Goal: Register for event/course

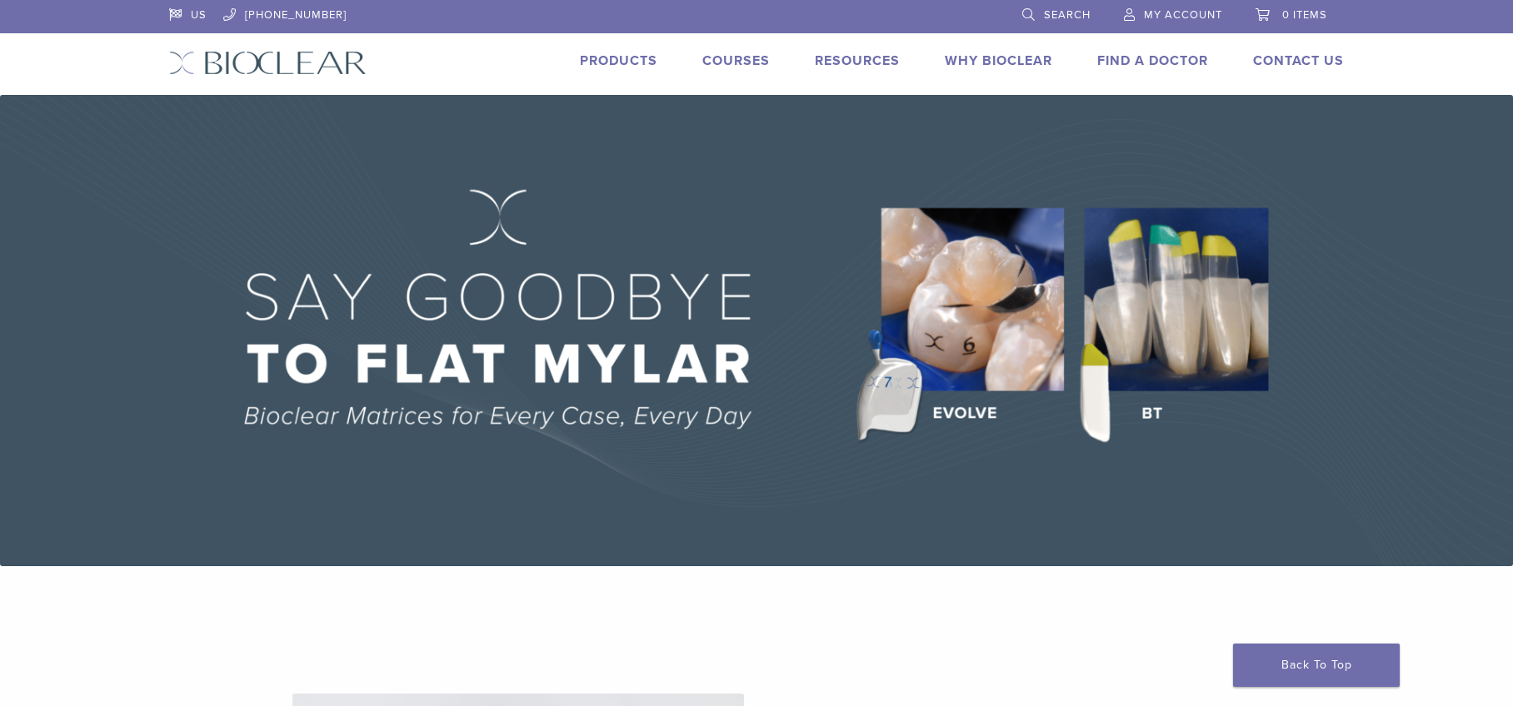
click at [1165, 12] on span "My Account" at bounding box center [1183, 14] width 78 height 13
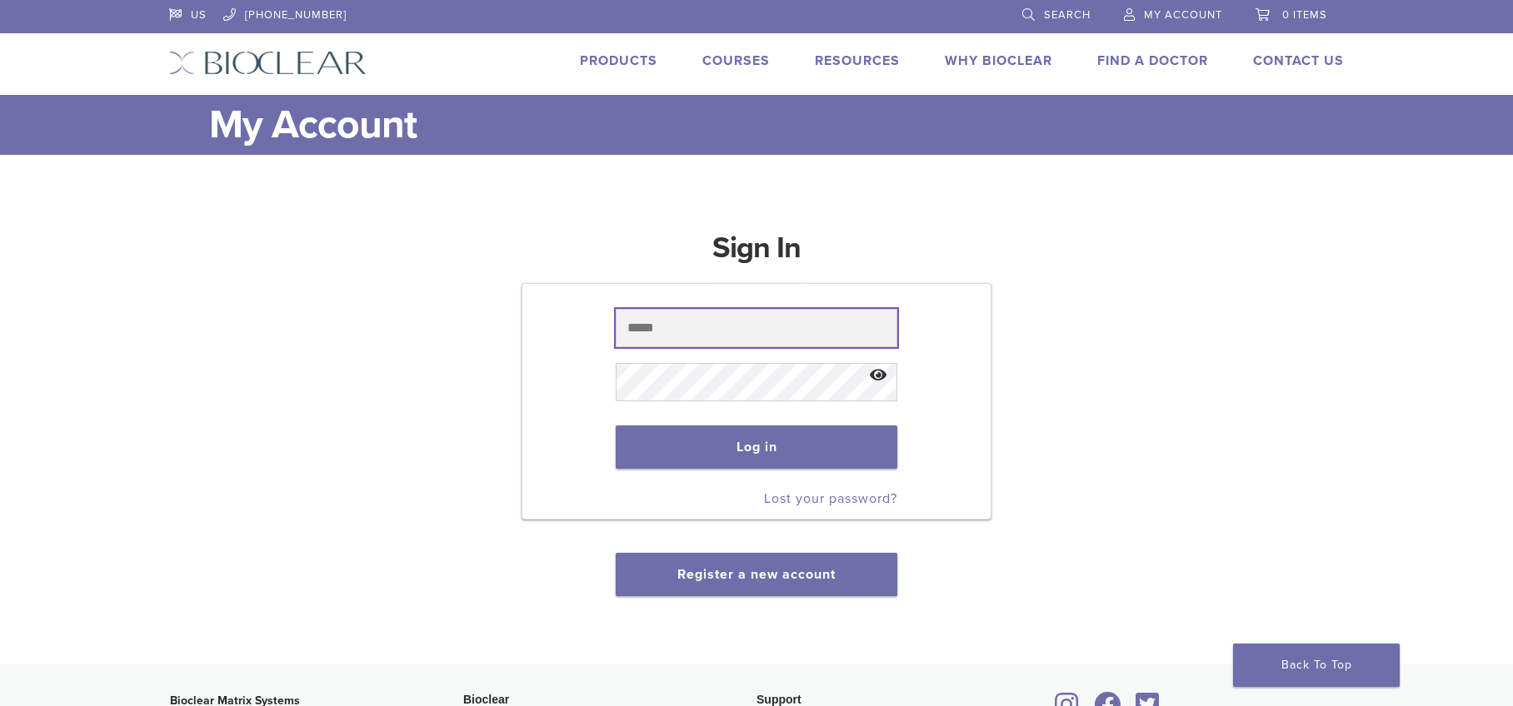
click at [658, 324] on input "text" at bounding box center [756, 328] width 281 height 38
type input "**********"
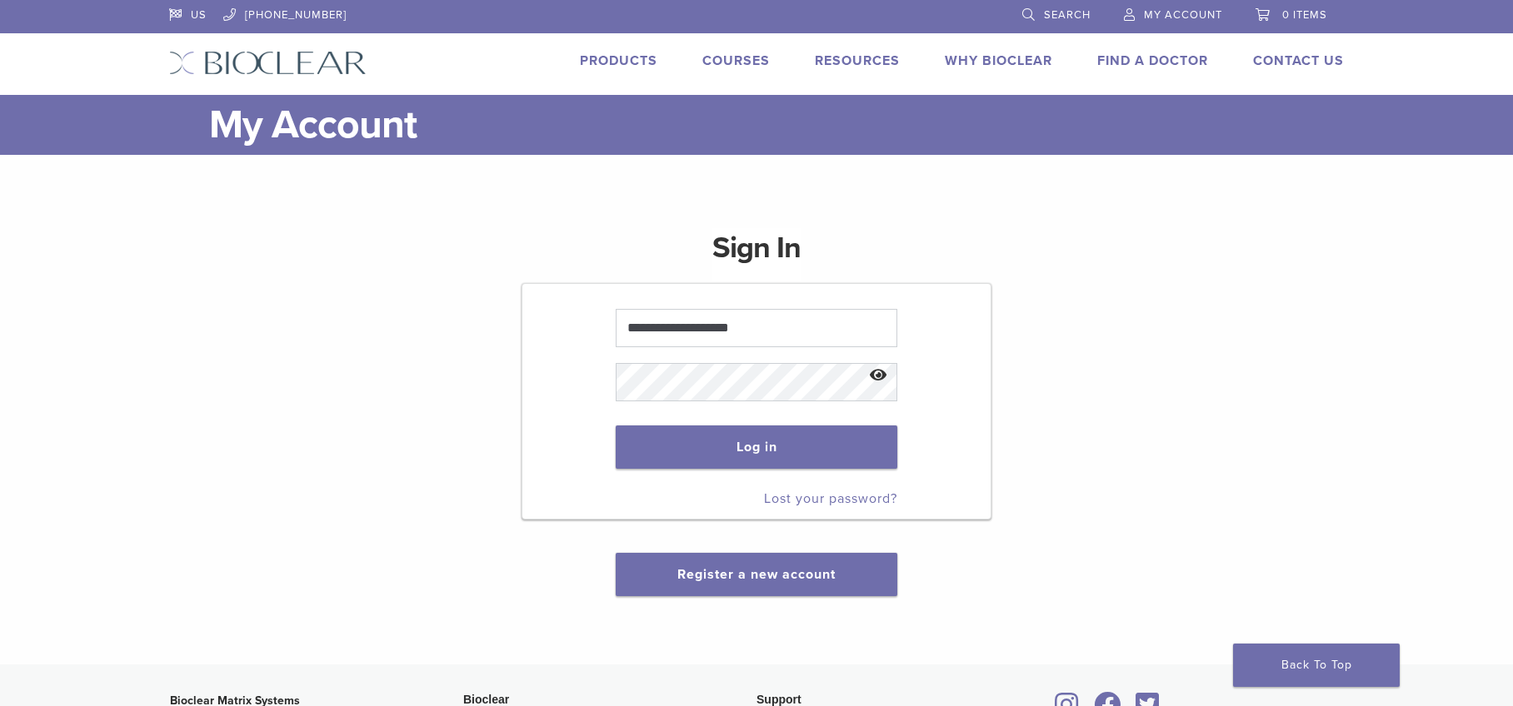
click at [814, 501] on link "Lost your password?" at bounding box center [830, 499] width 133 height 17
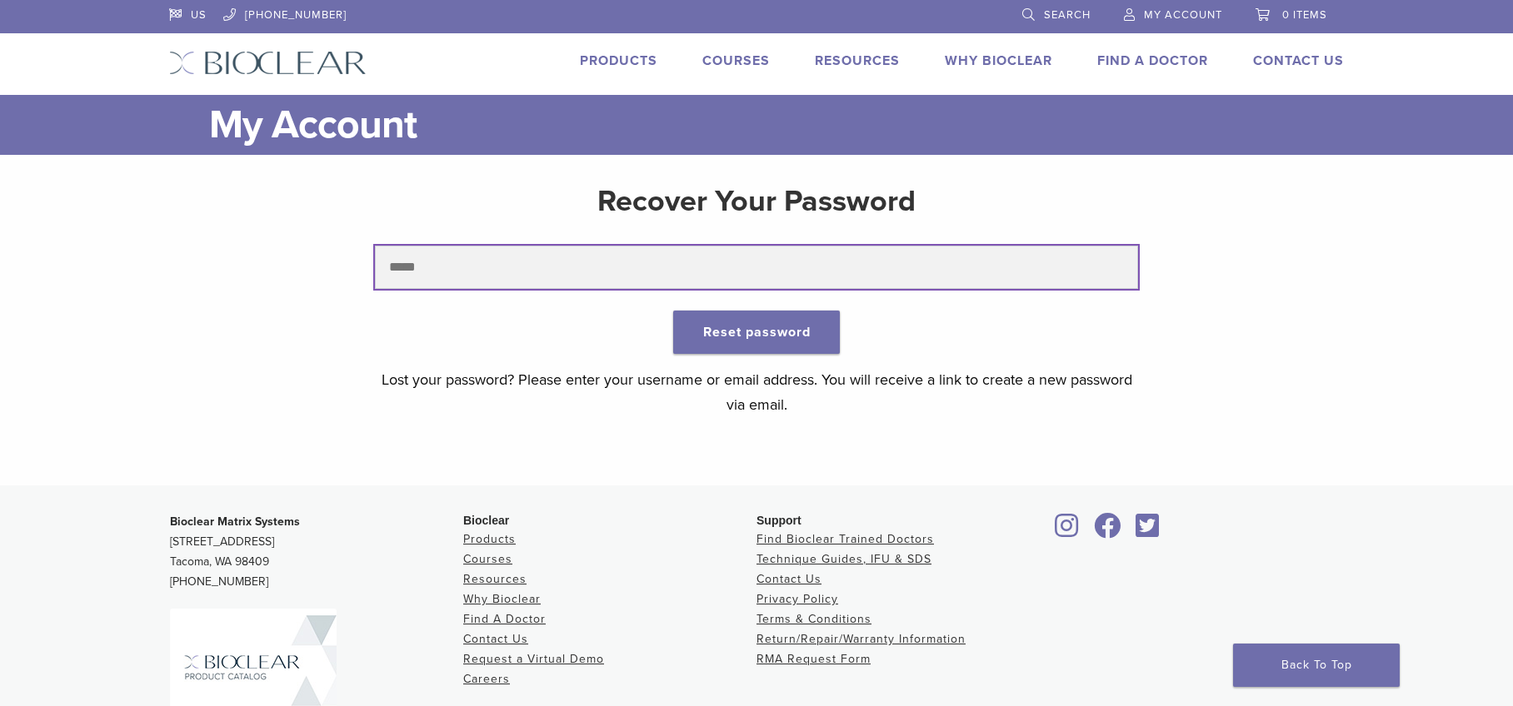
click at [395, 257] on input "text" at bounding box center [757, 267] width 764 height 43
type input "**********"
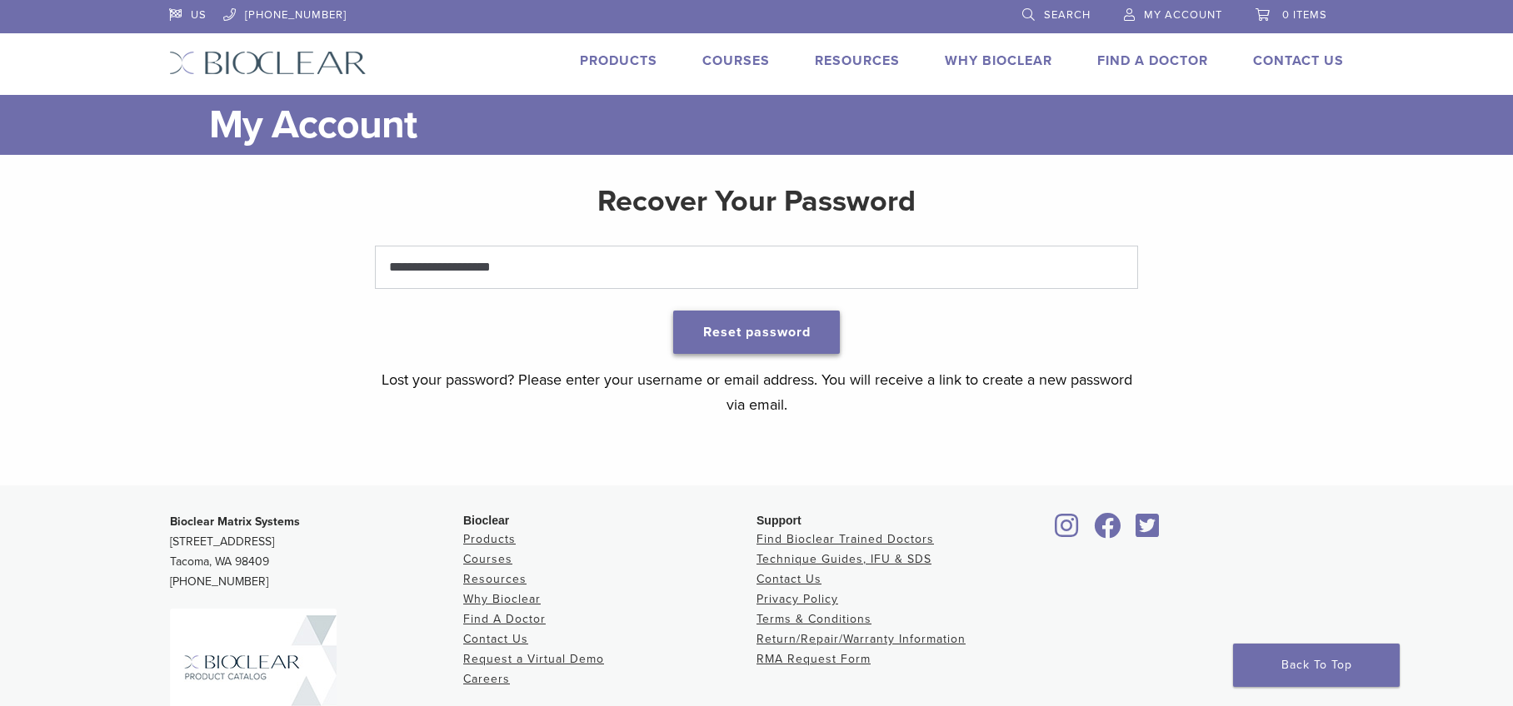
click at [790, 342] on button "Reset password" at bounding box center [756, 332] width 167 height 43
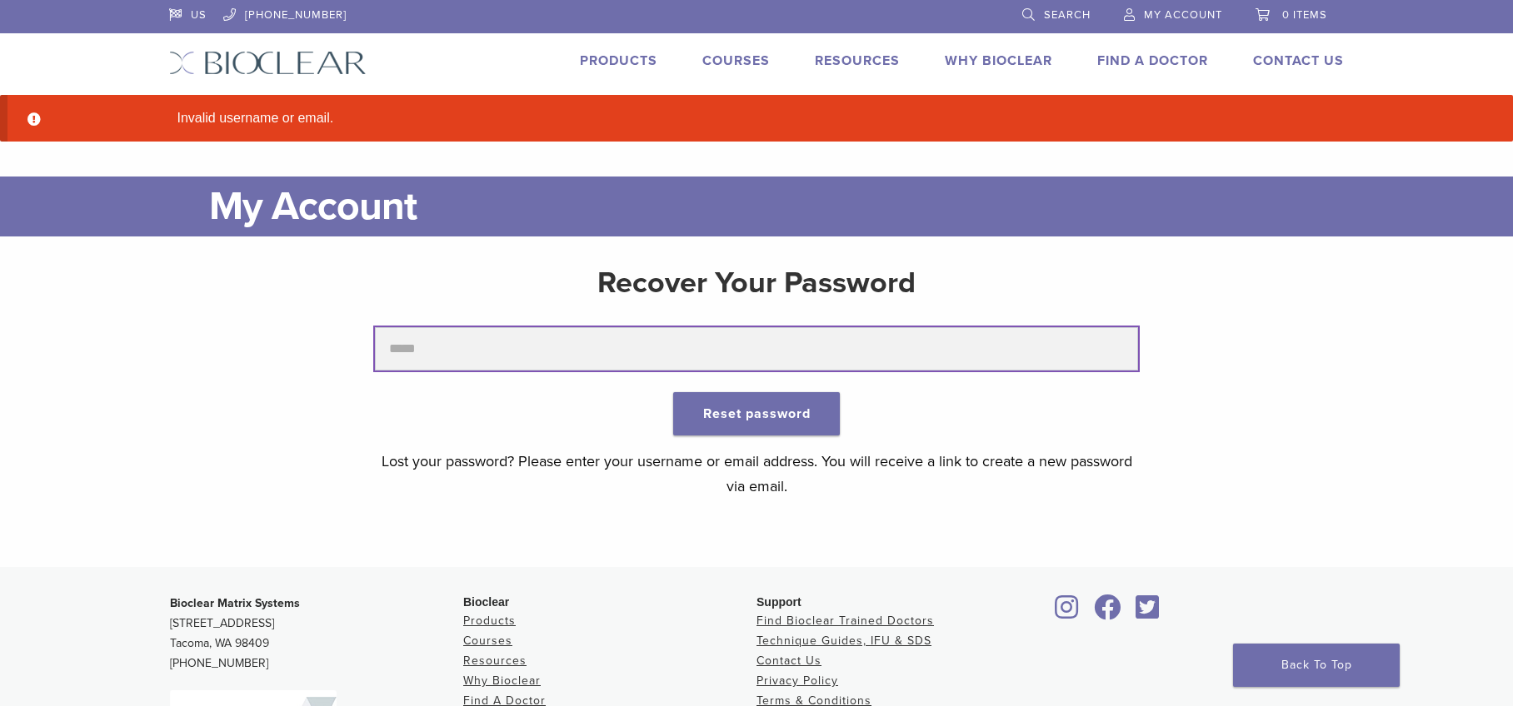
click at [406, 350] on input "text" at bounding box center [757, 348] width 764 height 43
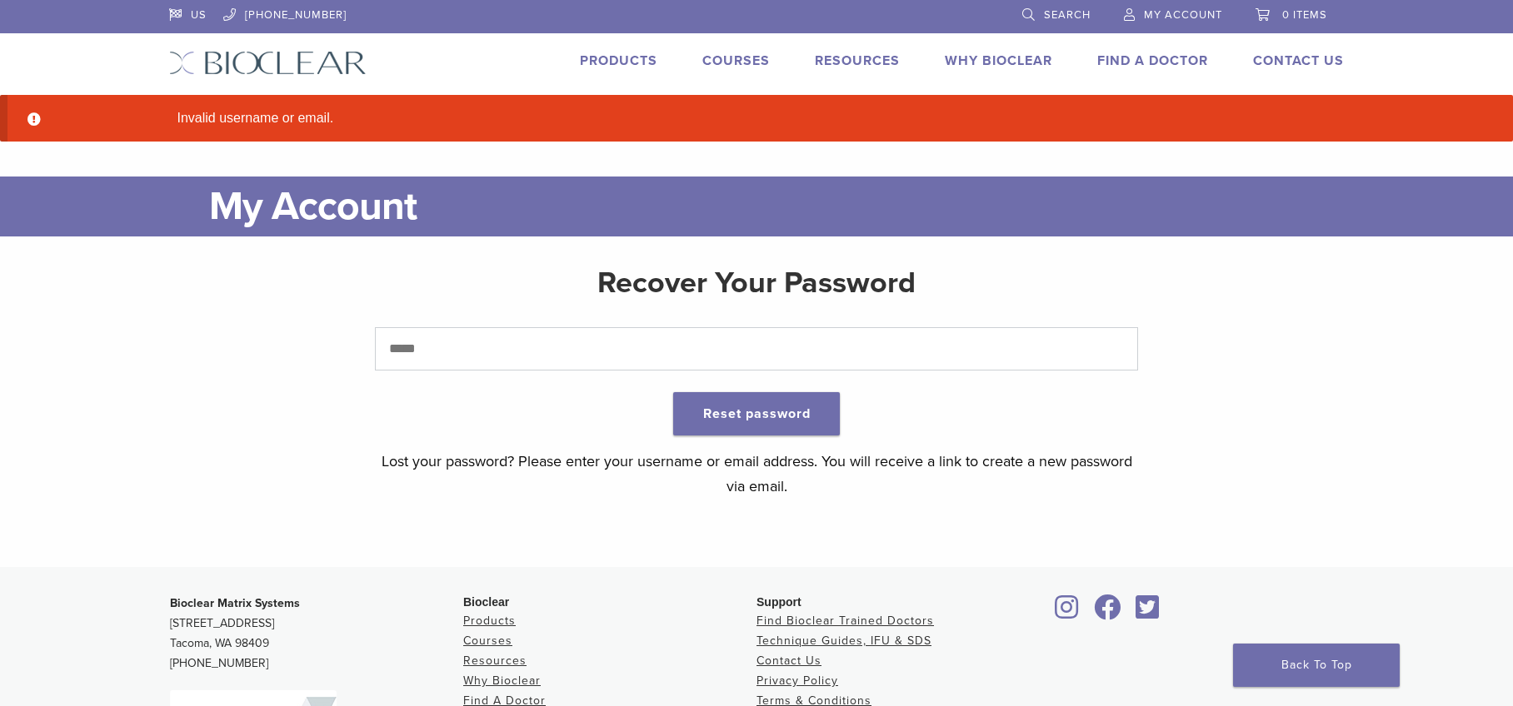
click at [1148, 6] on link "My Account" at bounding box center [1173, 12] width 98 height 25
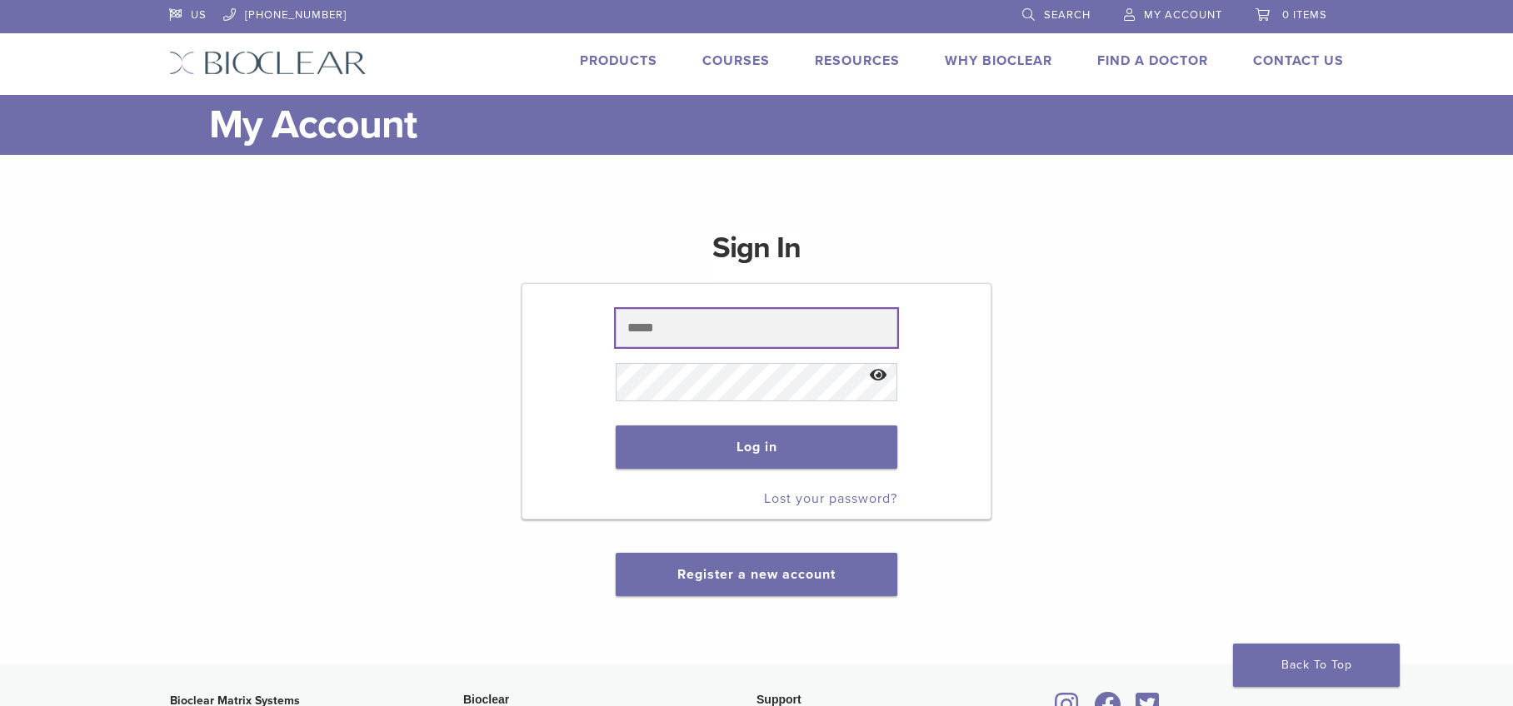
click at [676, 335] on input "text" at bounding box center [756, 328] width 281 height 38
type input "**********"
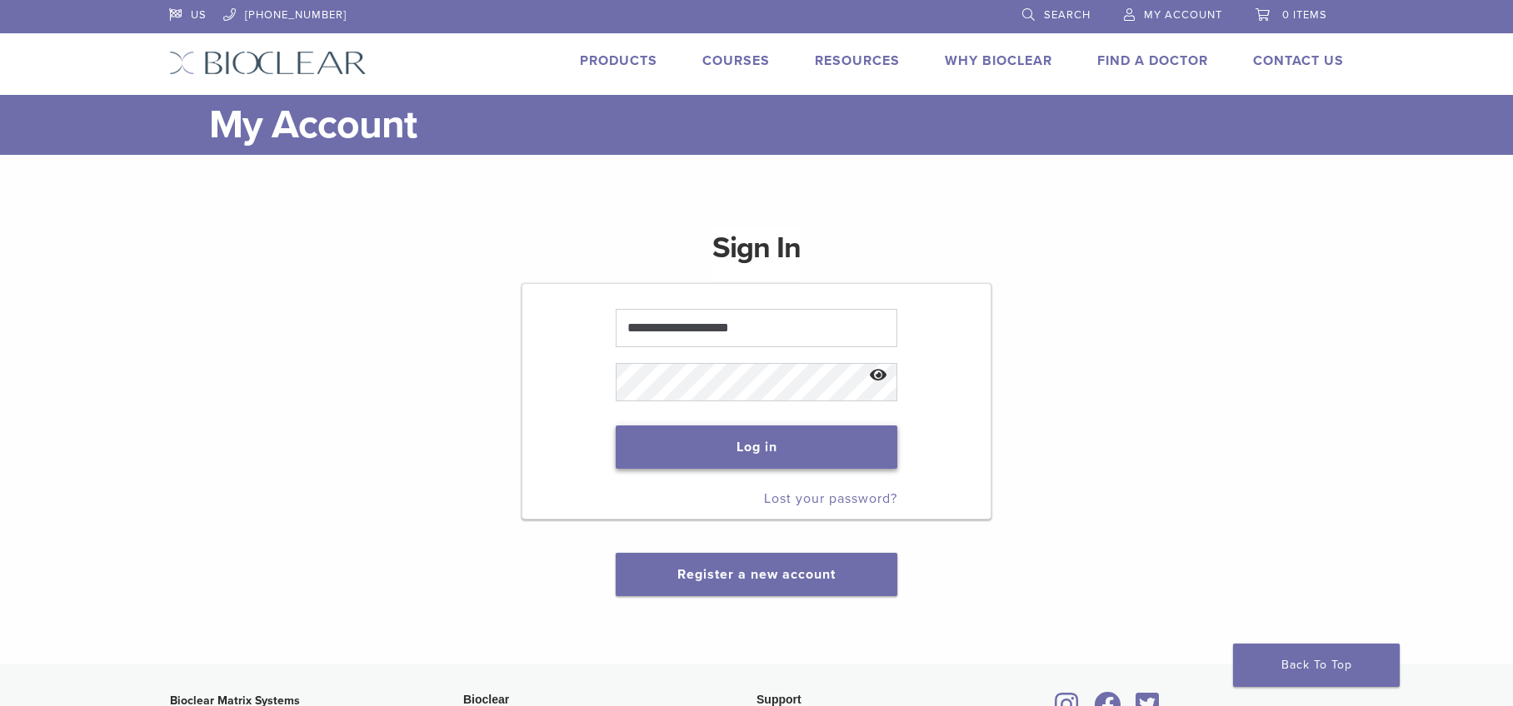
click at [742, 447] on button "Log in" at bounding box center [756, 447] width 281 height 43
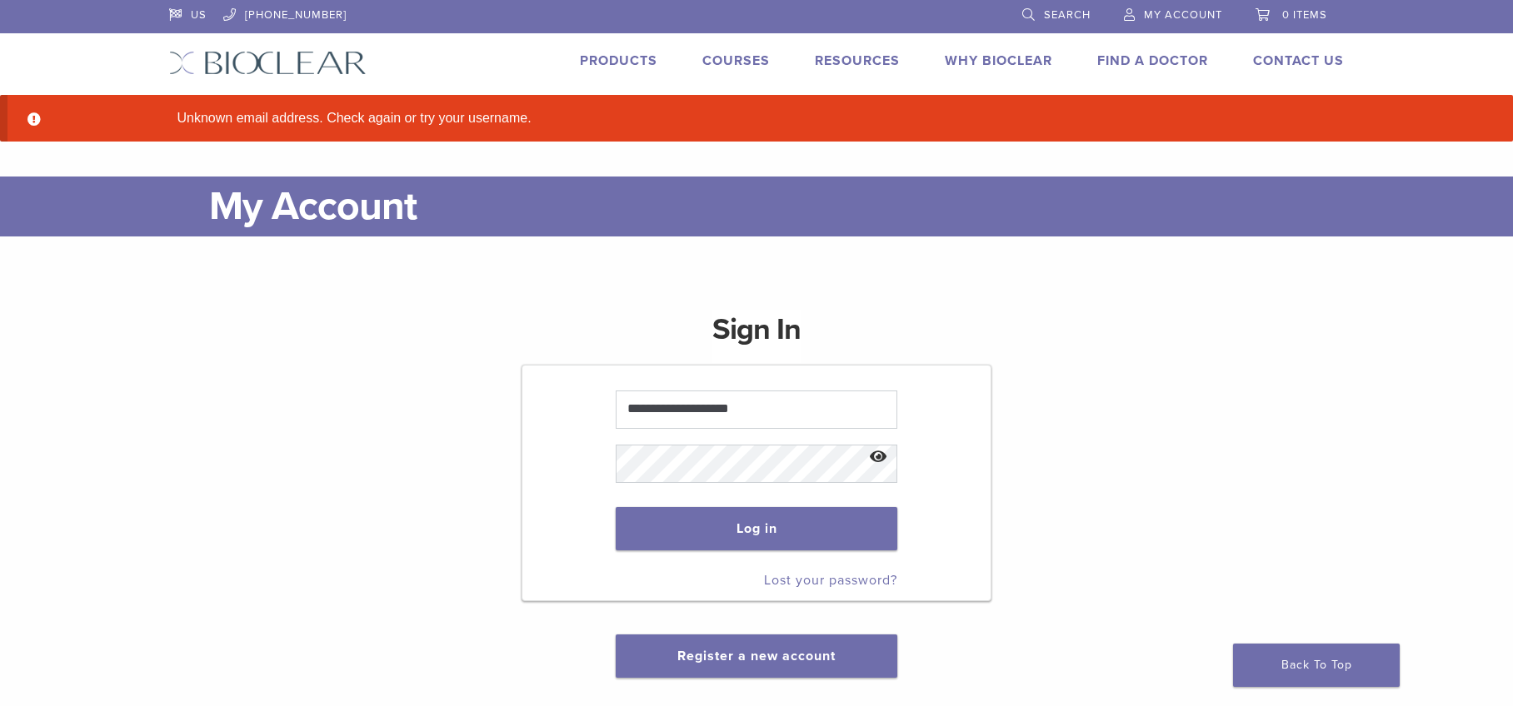
click at [730, 61] on link "Courses" at bounding box center [735, 60] width 67 height 17
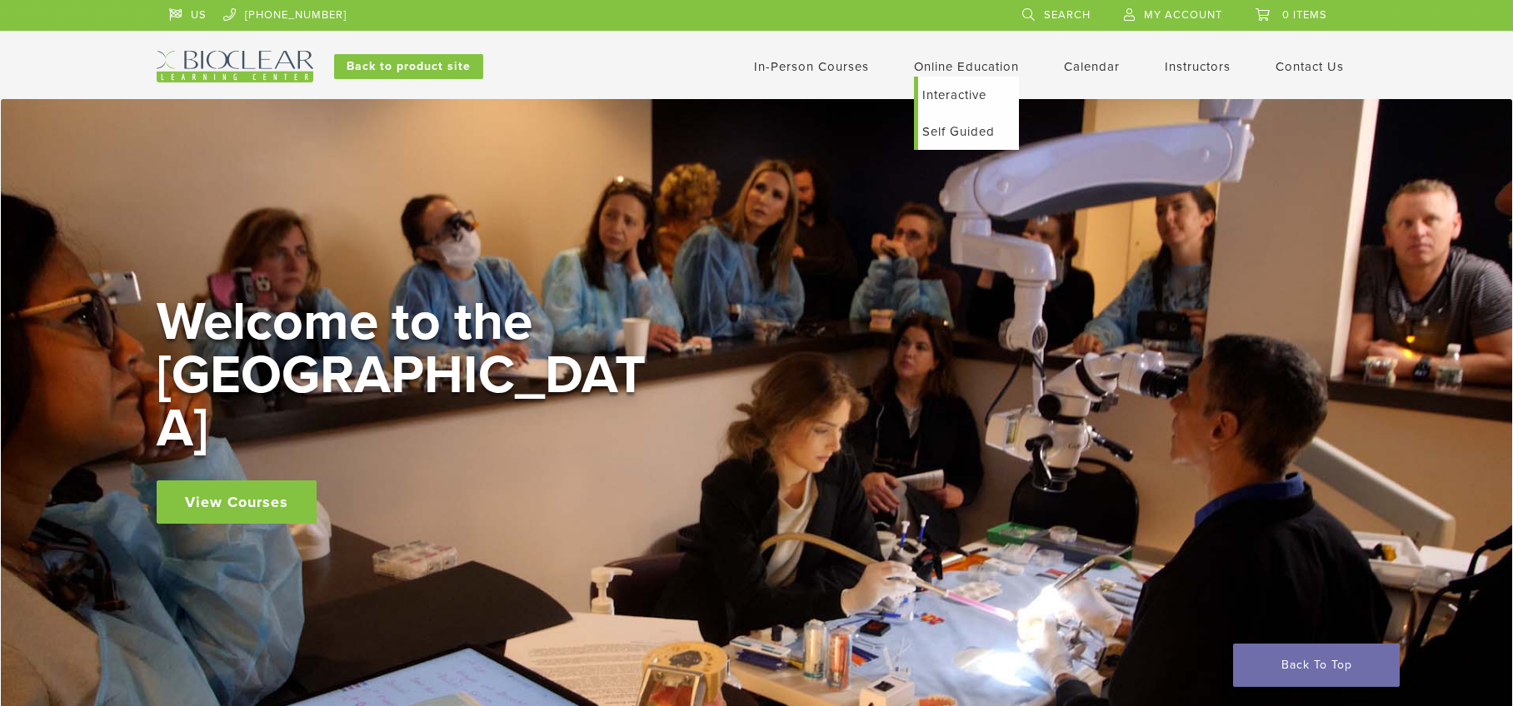
click at [951, 132] on link "Self Guided" at bounding box center [968, 131] width 101 height 37
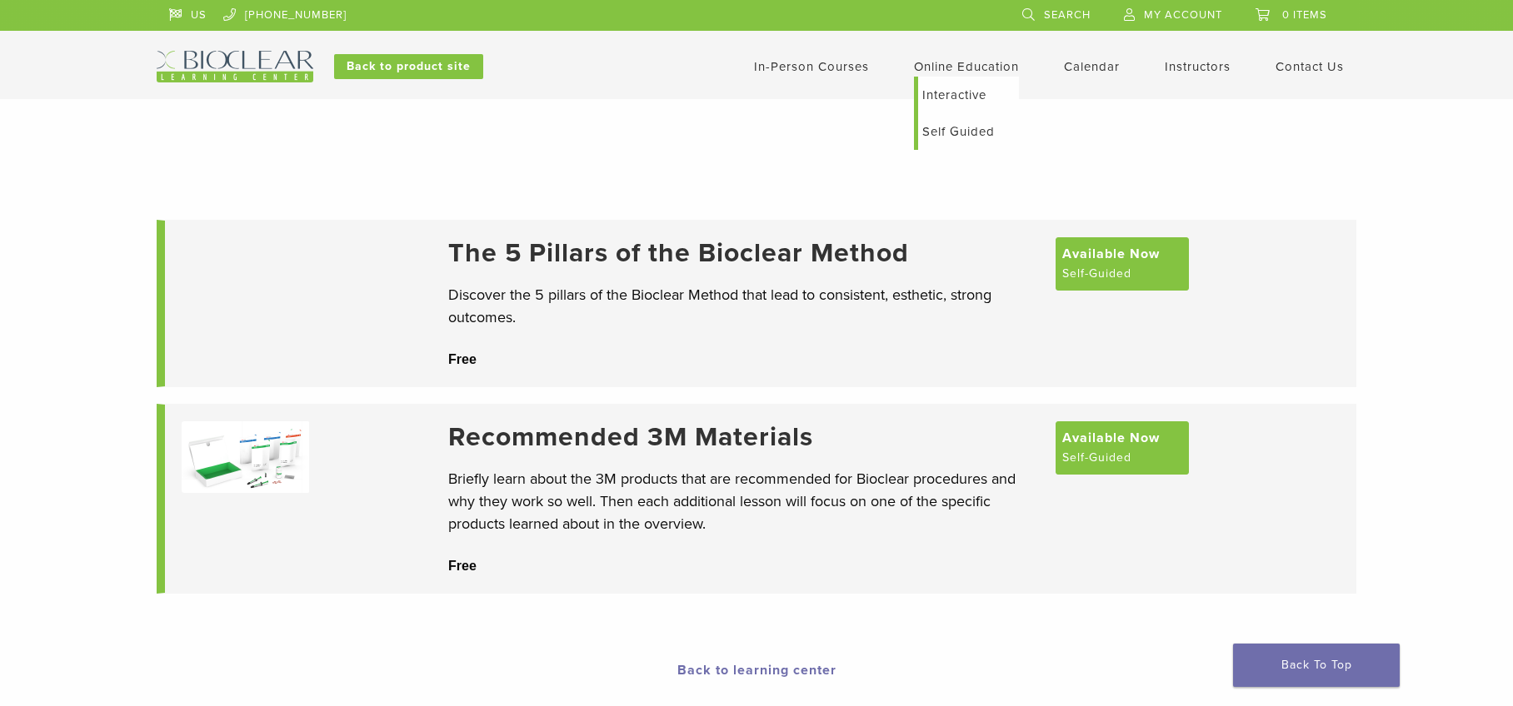
click at [950, 88] on link "Interactive" at bounding box center [968, 95] width 101 height 37
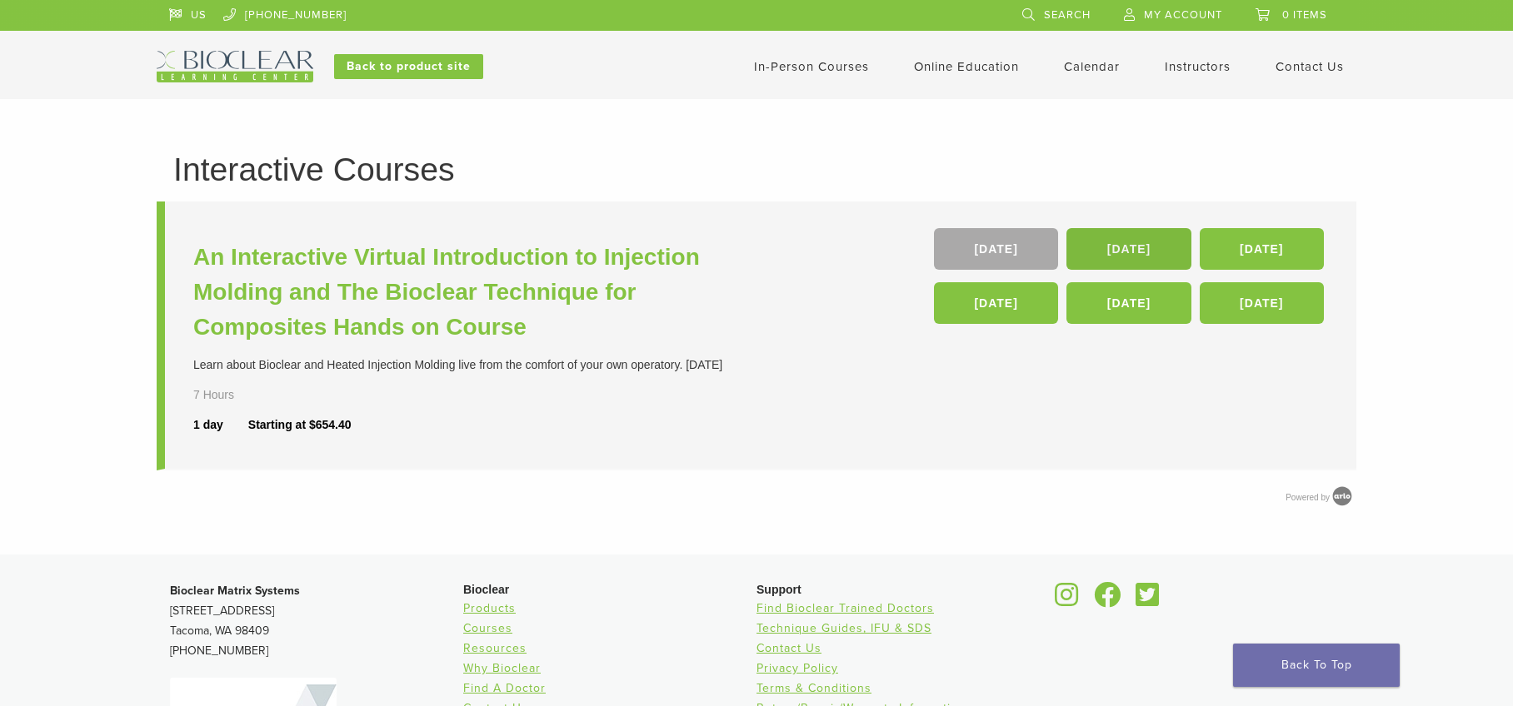
click at [1147, 242] on link "[DATE]" at bounding box center [1128, 249] width 124 height 42
